Goal: Task Accomplishment & Management: Use online tool/utility

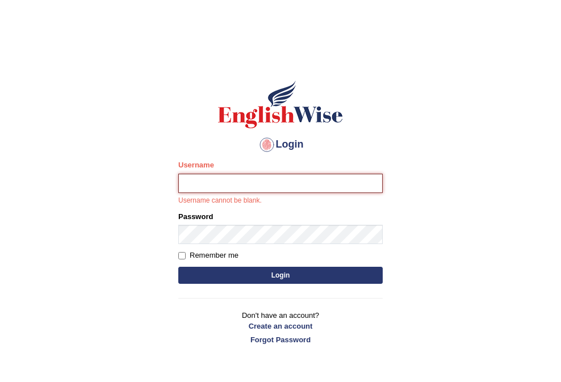
type input "0466609749"
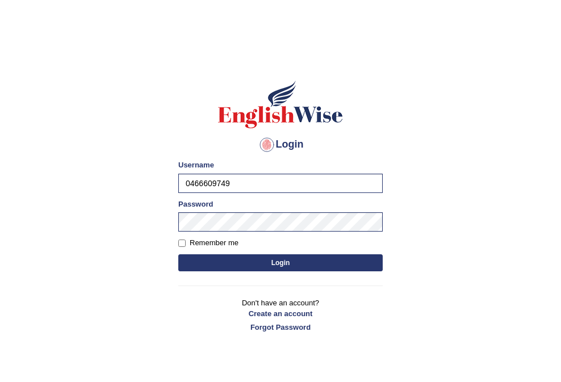
click at [263, 264] on button "Login" at bounding box center [280, 262] width 204 height 17
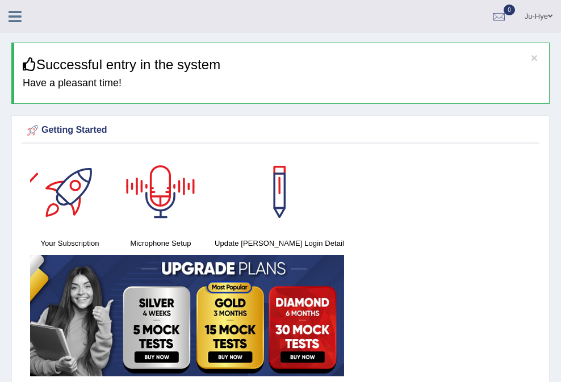
click at [16, 16] on icon at bounding box center [15, 16] width 13 height 15
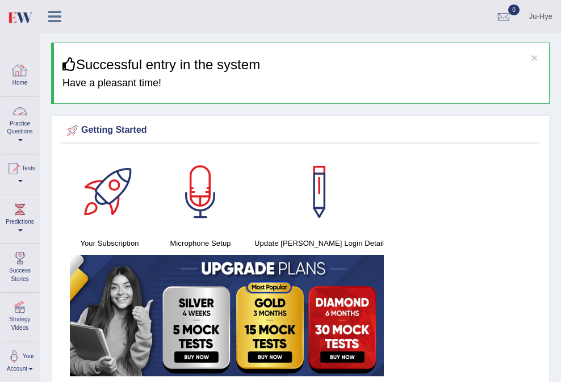
click at [26, 128] on link "Practice Questions" at bounding box center [20, 123] width 39 height 53
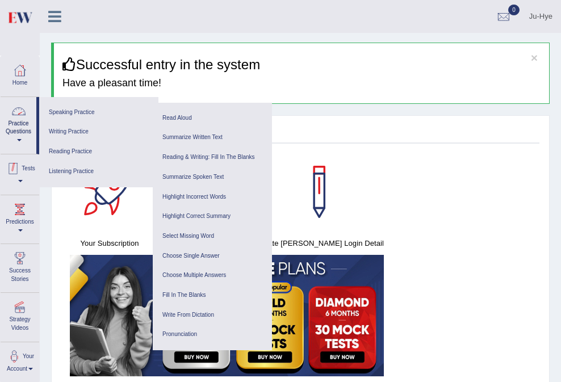
click at [22, 177] on div at bounding box center [13, 168] width 17 height 17
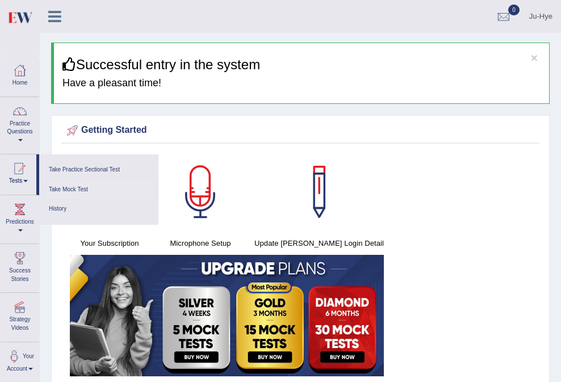
click at [74, 191] on link "Take Mock Test" at bounding box center [99, 190] width 108 height 20
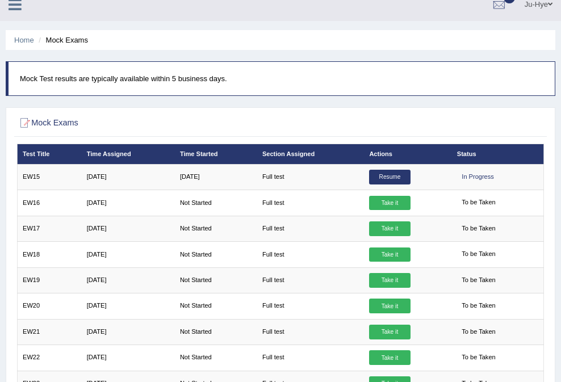
scroll to position [6, 0]
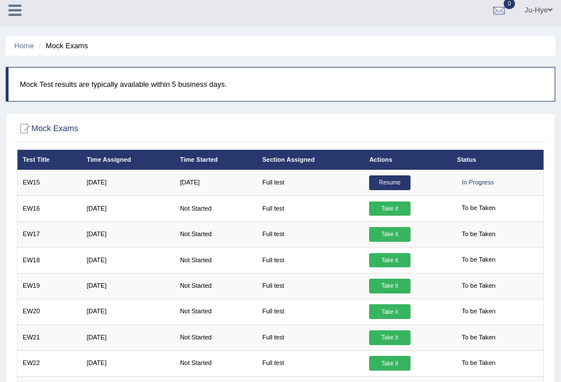
click at [15, 13] on icon at bounding box center [15, 10] width 13 height 15
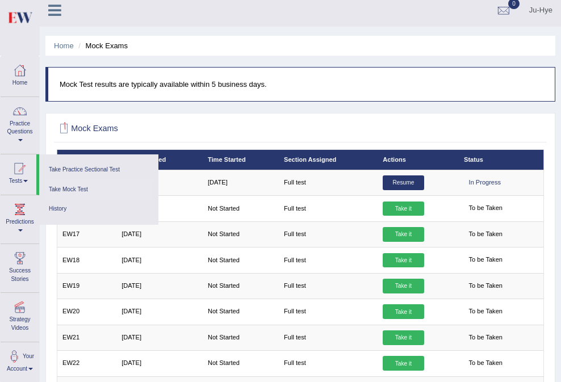
click at [73, 190] on link "Take Mock Test" at bounding box center [99, 190] width 108 height 20
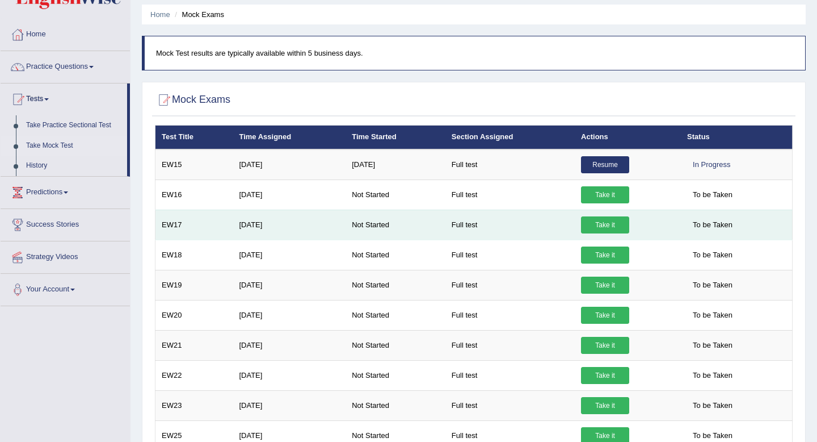
scroll to position [33, 0]
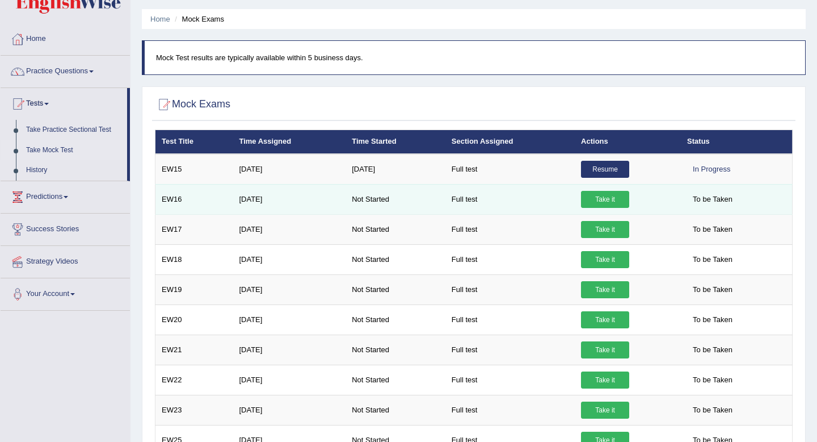
click at [560, 199] on link "Take it" at bounding box center [605, 199] width 48 height 17
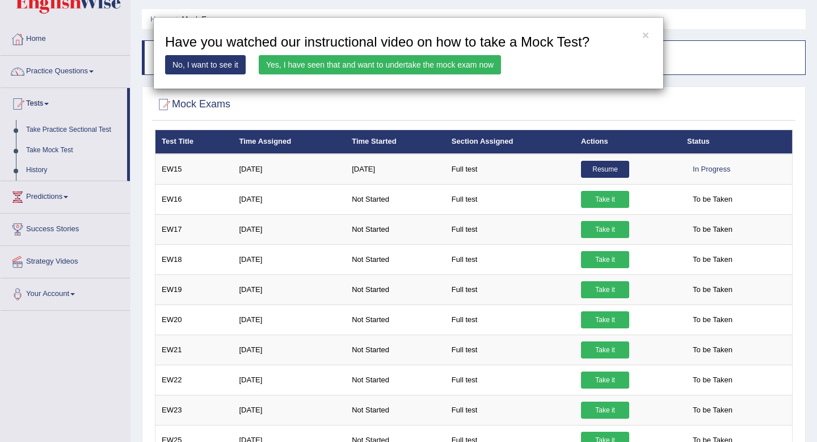
click at [392, 58] on link "Yes, I have seen that and want to undertake the mock exam now" at bounding box center [380, 64] width 242 height 19
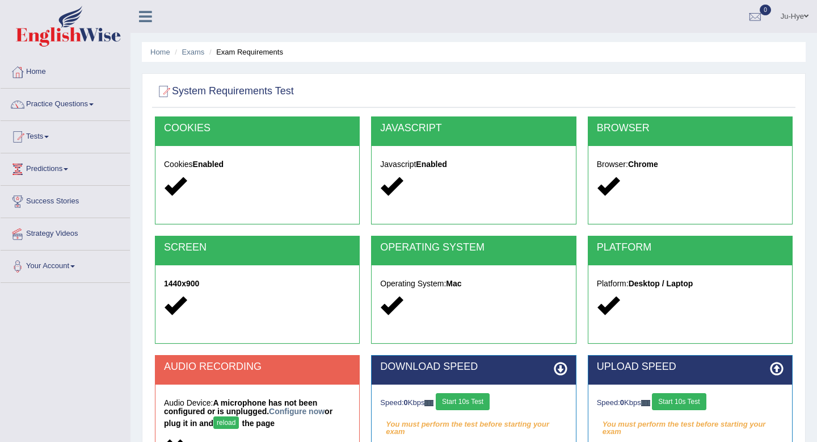
scroll to position [154, 0]
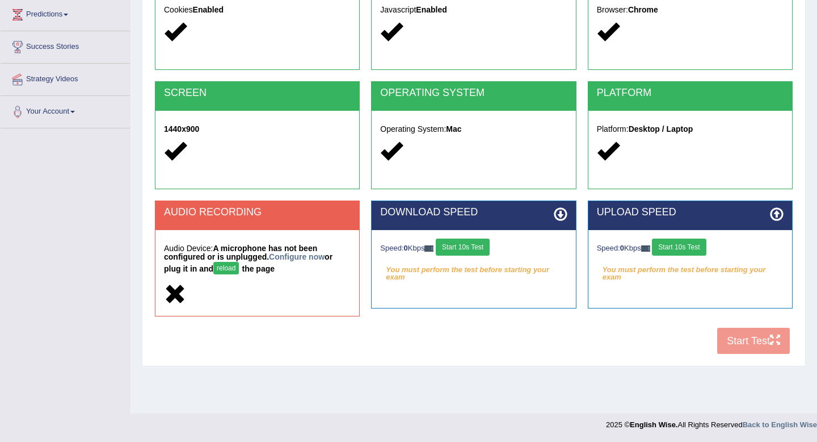
click at [460, 246] on button "Start 10s Test" at bounding box center [463, 246] width 54 height 17
click at [690, 250] on button "Start 10s Test" at bounding box center [679, 246] width 54 height 17
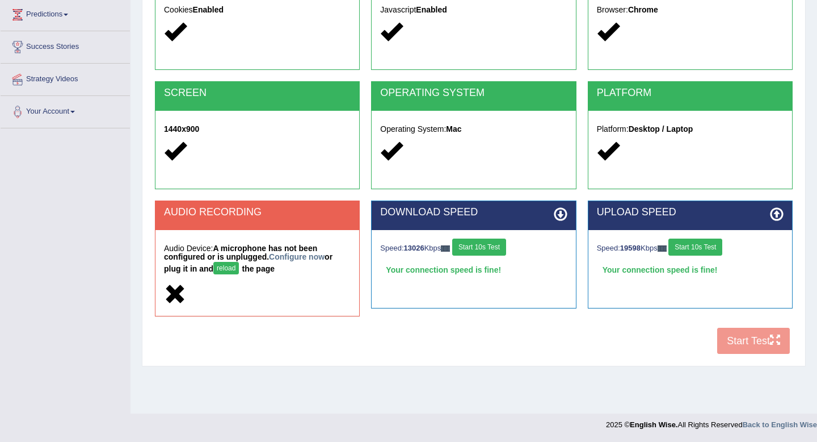
click at [723, 350] on div "COOKIES Cookies Enabled JAVASCRIPT Javascript Enabled BROWSER Browser: Chrome S…" at bounding box center [474, 161] width 644 height 398
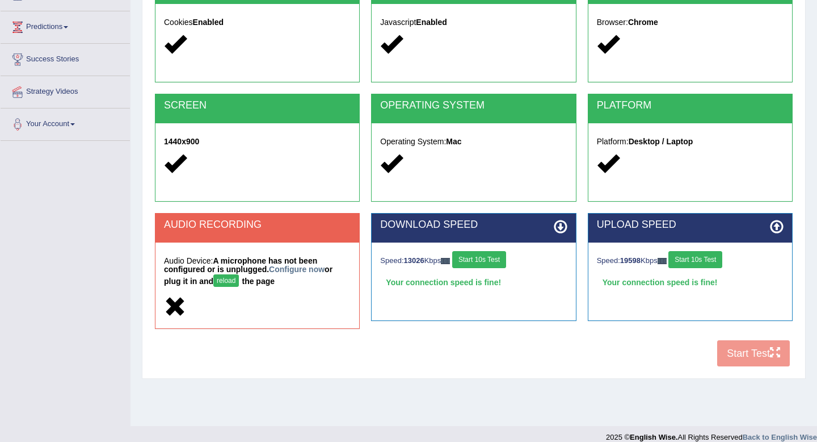
click at [479, 262] on button "Start 10s Test" at bounding box center [479, 259] width 54 height 17
click at [687, 258] on button "Start 10s Test" at bounding box center [696, 259] width 54 height 17
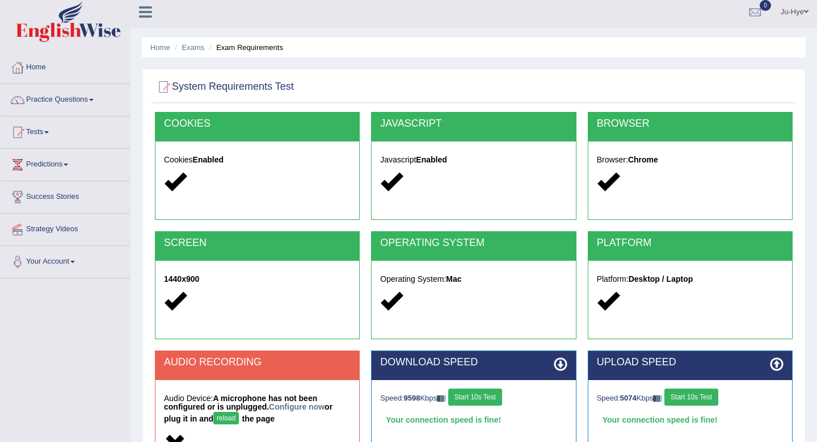
scroll to position [0, 0]
